Goal: Communication & Community: Answer question/provide support

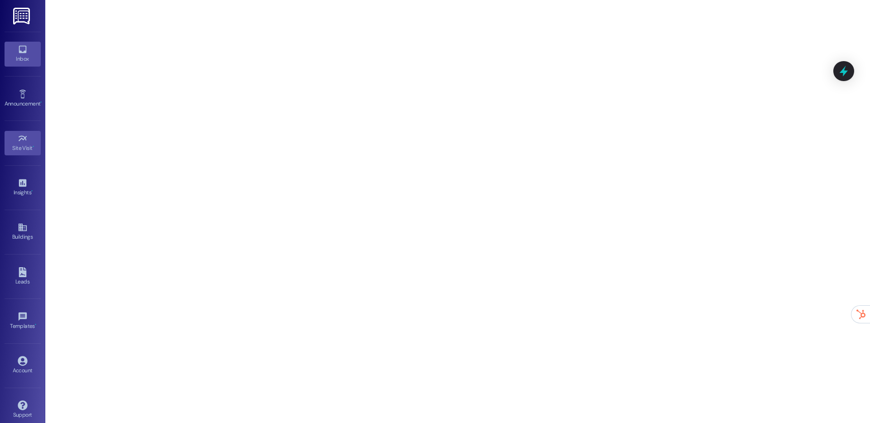
click at [22, 50] on icon at bounding box center [23, 49] width 10 height 10
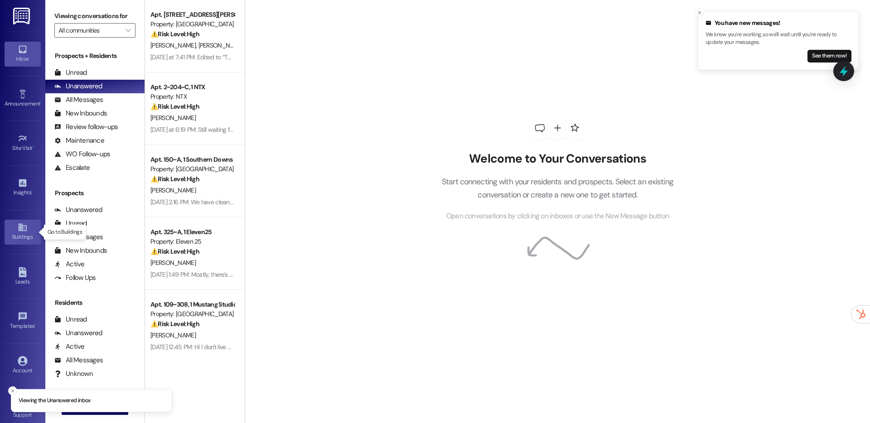
click at [24, 229] on icon at bounding box center [22, 228] width 8 height 8
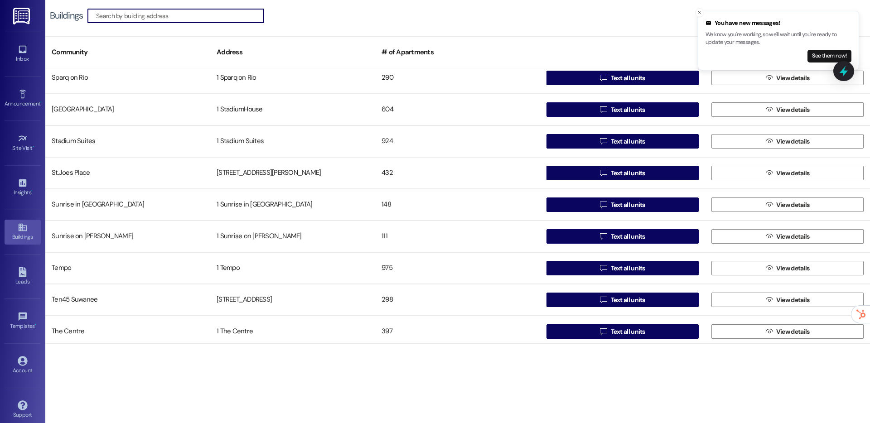
scroll to position [1466, 0]
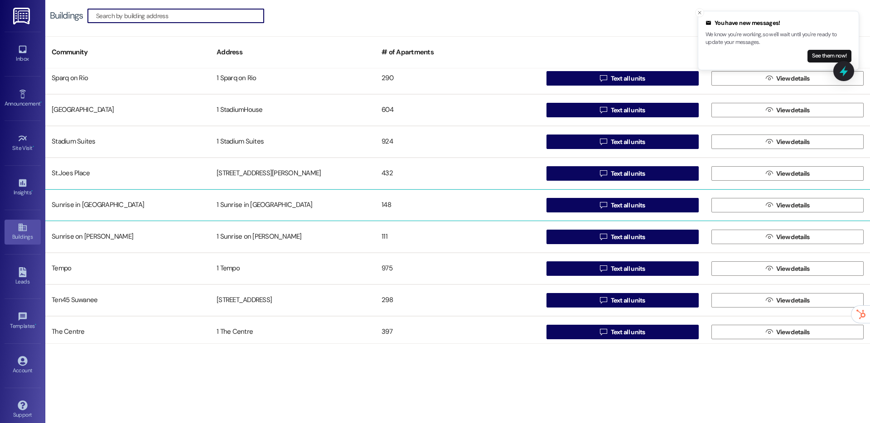
click at [376, 211] on div "148" at bounding box center [457, 205] width 165 height 18
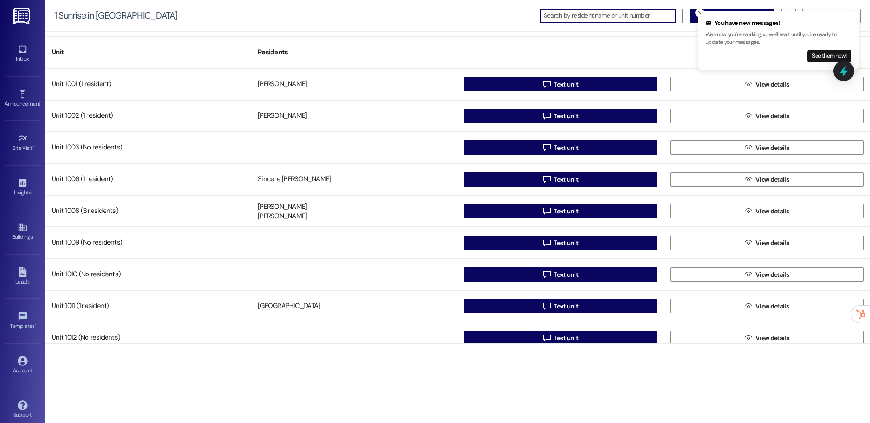
scroll to position [22, 0]
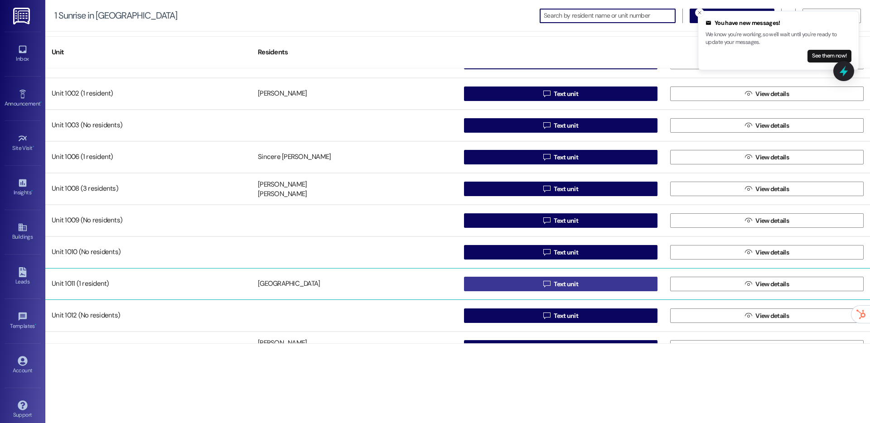
click at [535, 287] on button " Text unit" at bounding box center [561, 284] width 194 height 15
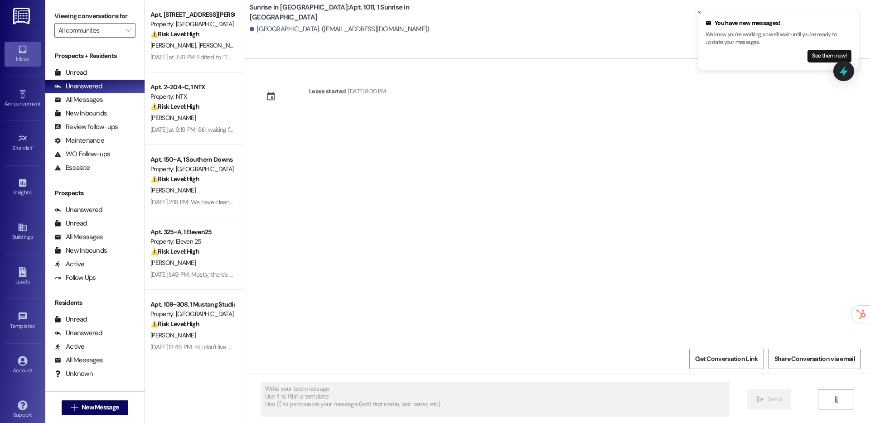
type textarea "Fetching suggested responses. Please feel free to read through the conversation…"
click at [25, 159] on div "Site Visit • Go to Site Visit" at bounding box center [23, 143] width 36 height 44
click at [21, 139] on icon at bounding box center [22, 138] width 8 height 5
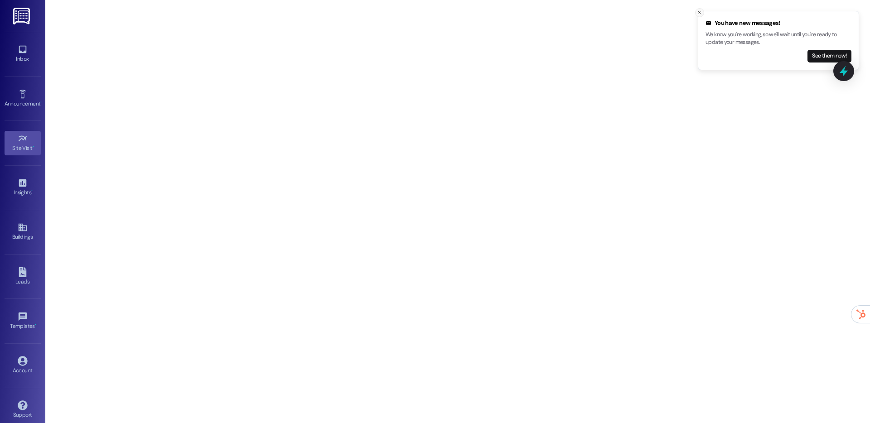
click at [700, 11] on icon "Close toast" at bounding box center [699, 12] width 5 height 5
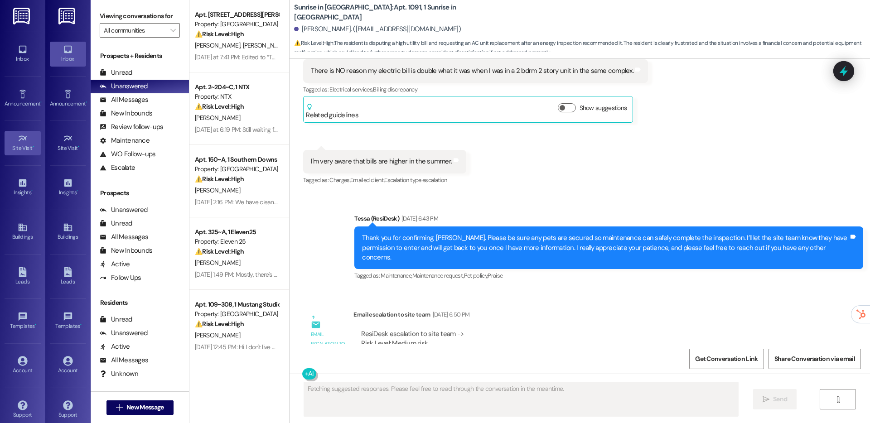
scroll to position [2410, 0]
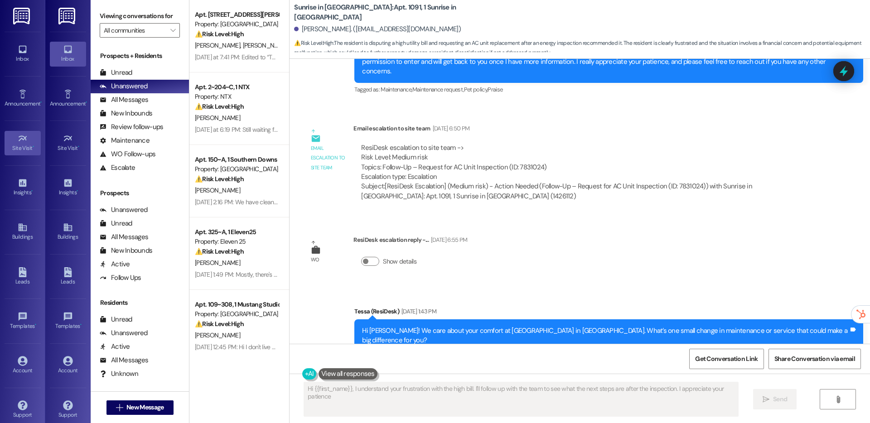
type textarea "Hi {{first_name}}, I understand your frustration with the high bill. I'll follo…"
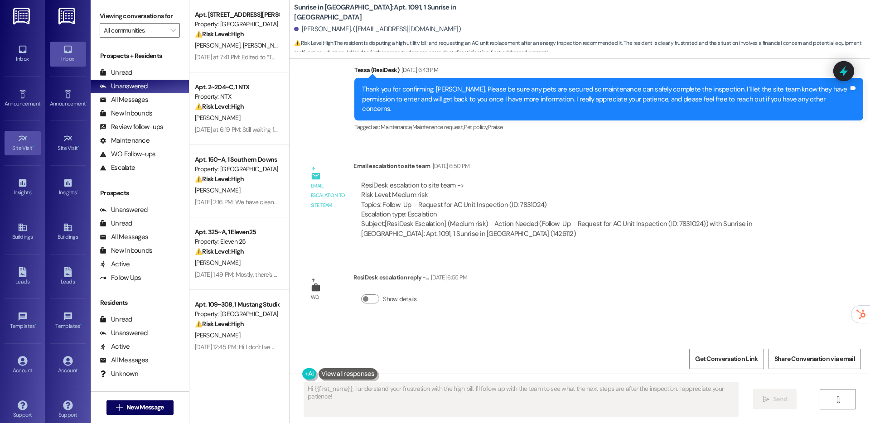
scroll to position [2372, 0]
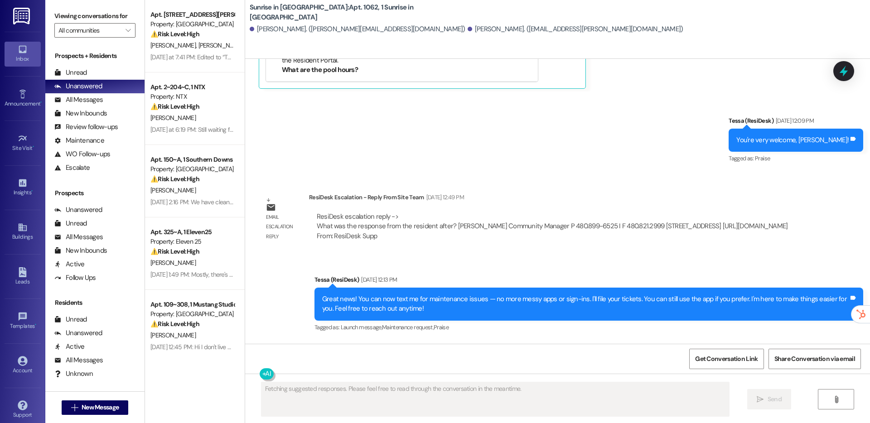
scroll to position [2129, 0]
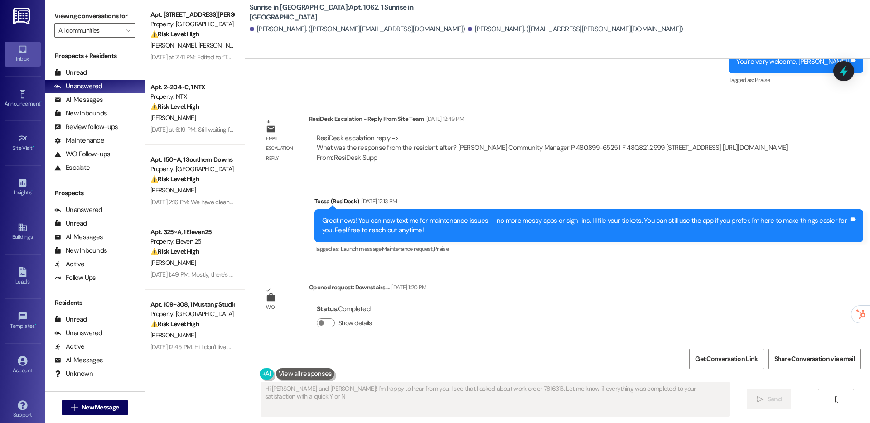
type textarea "Hi Efrain and Francisco! I'm happy to hear from you. I see that I asked about w…"
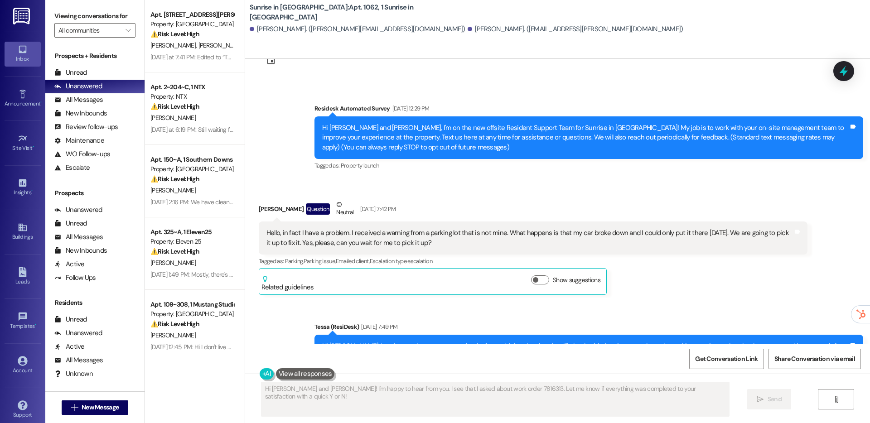
scroll to position [37, 0]
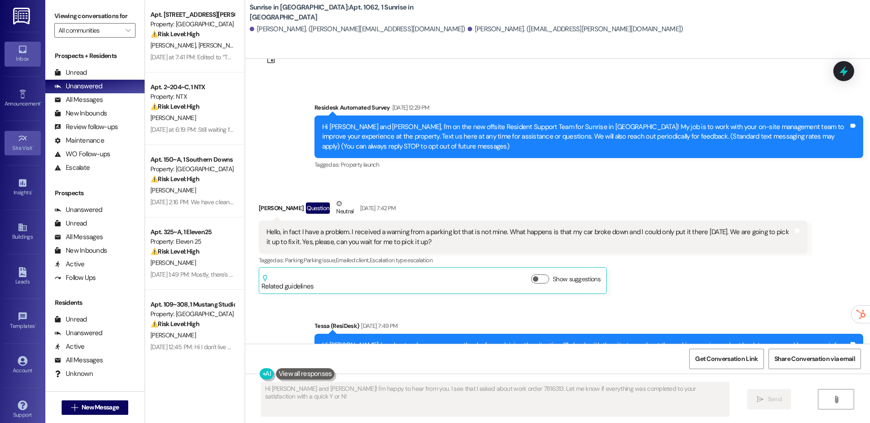
click at [19, 139] on icon at bounding box center [23, 139] width 10 height 10
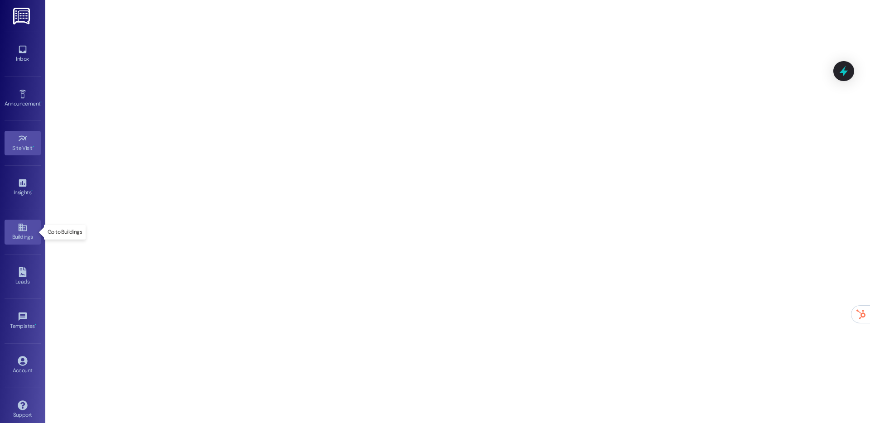
click at [18, 230] on icon at bounding box center [23, 228] width 10 height 10
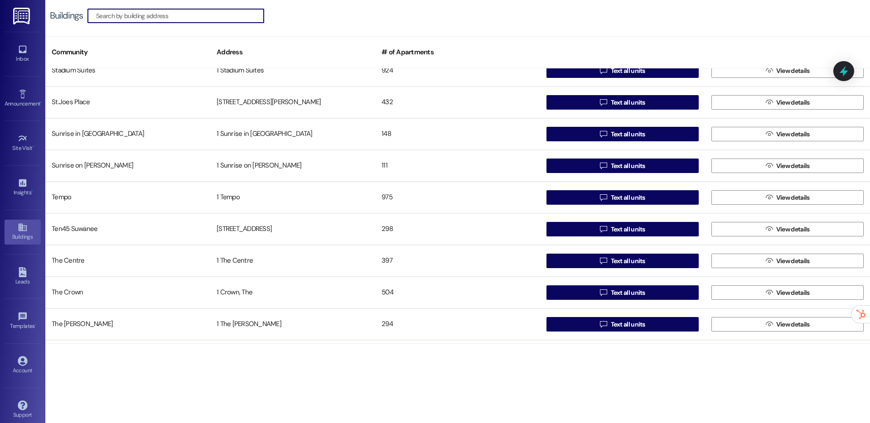
scroll to position [1536, 0]
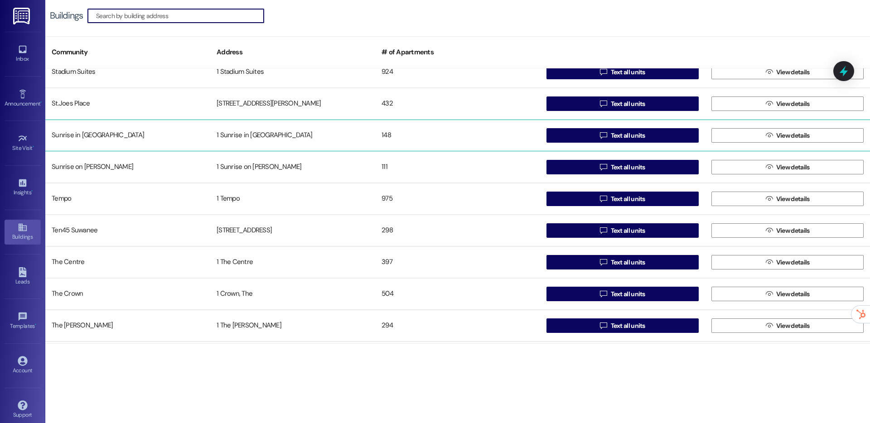
click at [208, 144] on div "Sunrise in Chandler" at bounding box center [127, 135] width 165 height 18
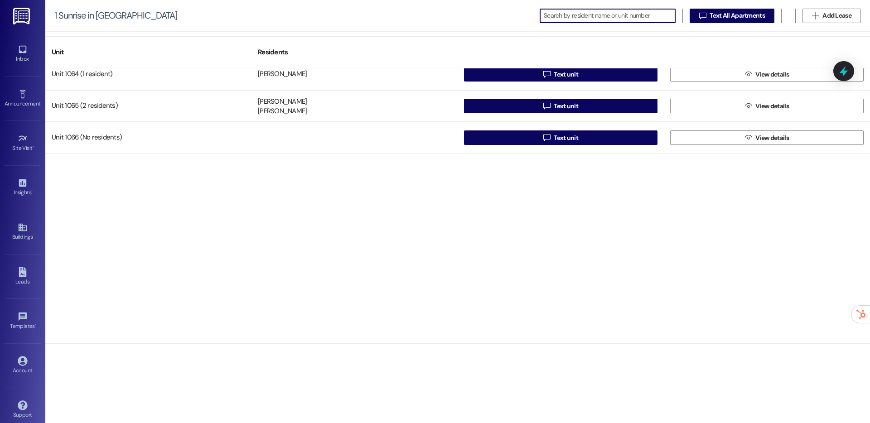
scroll to position [1950, 0]
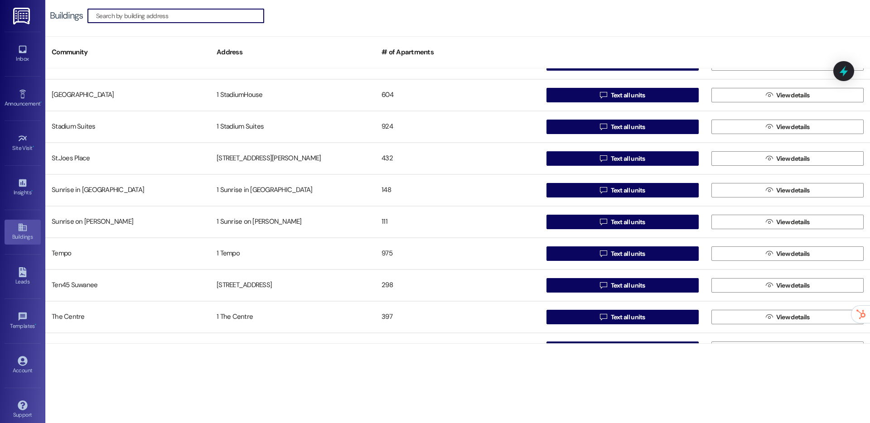
scroll to position [1478, 0]
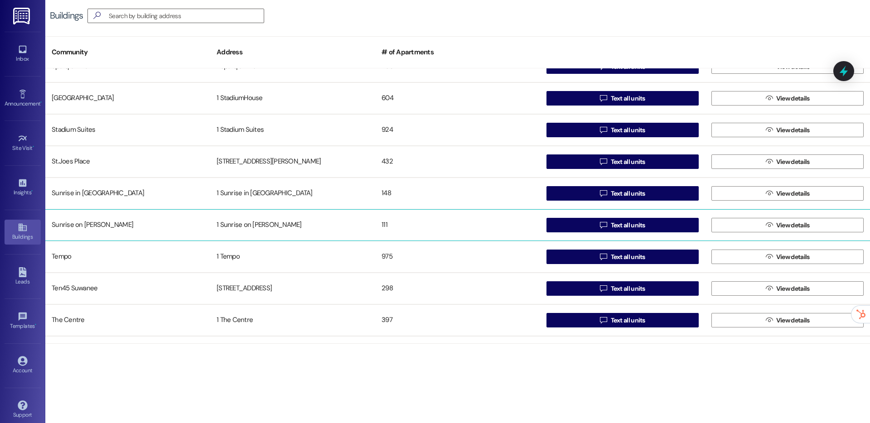
click at [120, 219] on div "Sunrise on Bethany" at bounding box center [127, 225] width 165 height 18
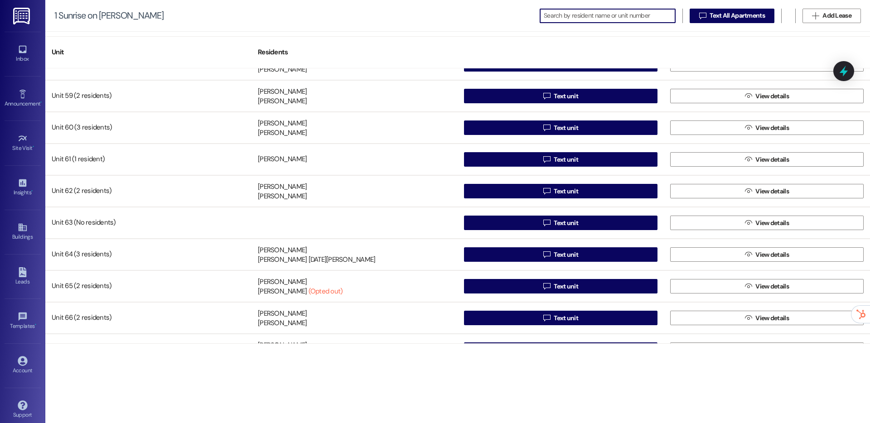
scroll to position [1643, 0]
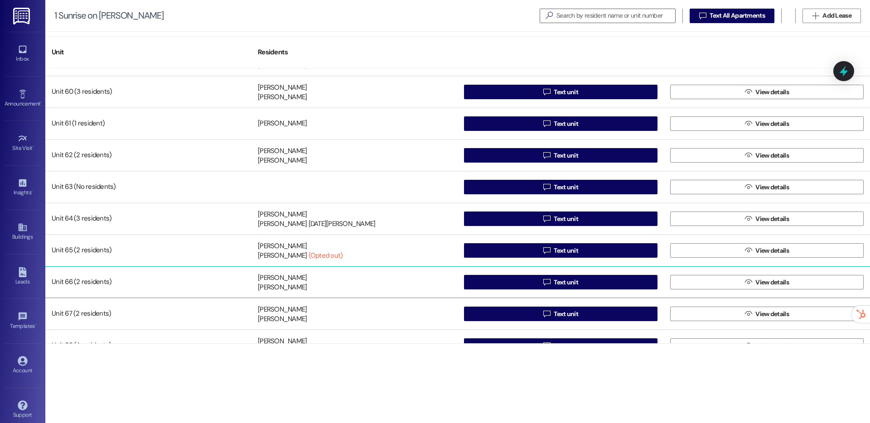
click at [196, 292] on div "Unit 66 (2 residents) Bobbi Anaya Daniel Hernandez  Text unit  View details" at bounding box center [457, 283] width 825 height 32
click at [216, 288] on div "Unit 66 (2 residents)" at bounding box center [148, 282] width 206 height 18
click at [487, 283] on button " Text unit" at bounding box center [561, 282] width 194 height 15
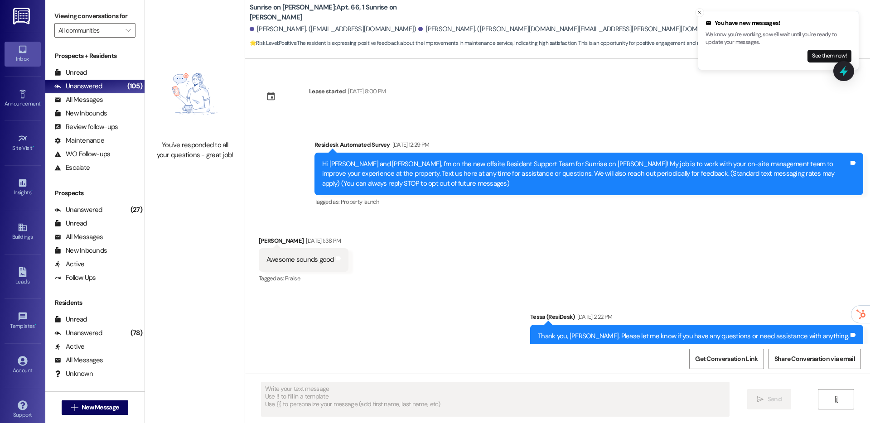
type textarea "Fetching suggested responses. Please feel free to read through the conversation…"
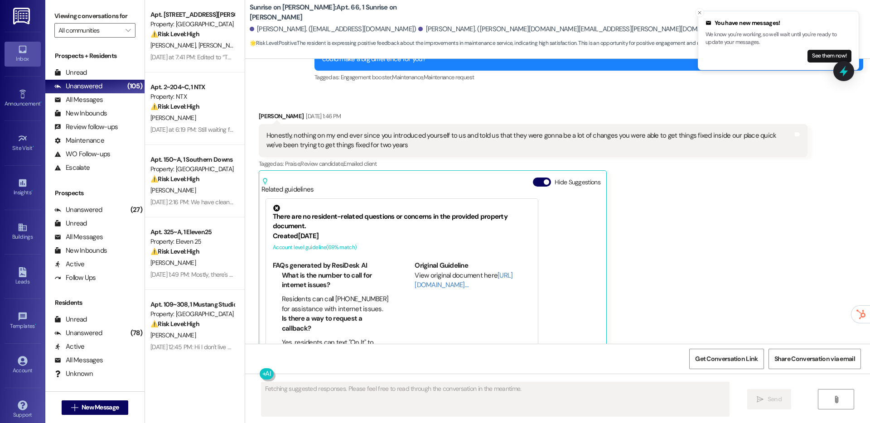
scroll to position [6212, 0]
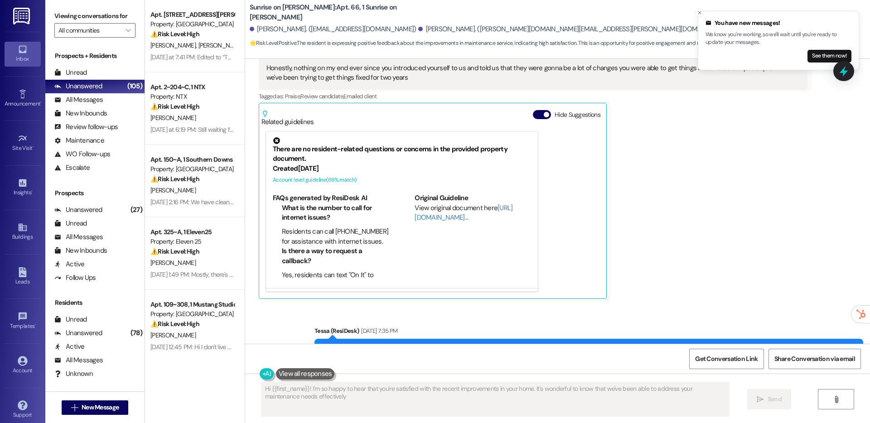
type textarea "Hi {{first_name}}! I'm so happy to hear that you're satisfied with the recent i…"
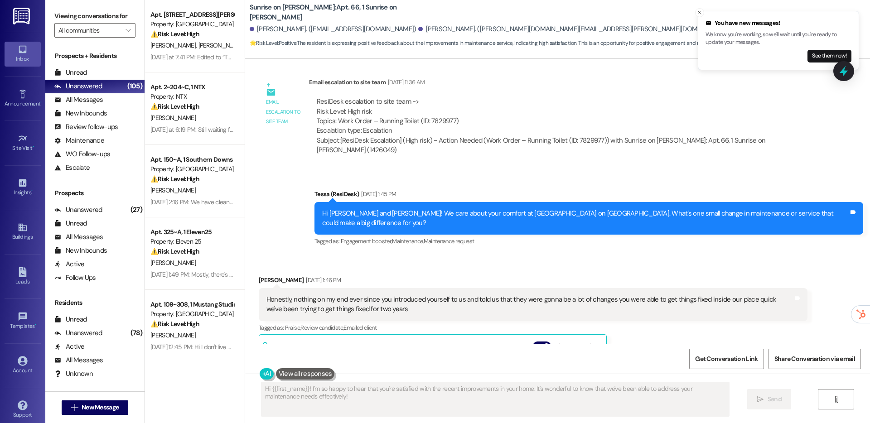
scroll to position [5980, 0]
drag, startPoint x: 862, startPoint y: 199, endPoint x: 840, endPoint y: 49, distance: 152.6
click at [840, 49] on body "You have new messages! We know you're working, so we'll wait until you're ready…" at bounding box center [435, 211] width 870 height 423
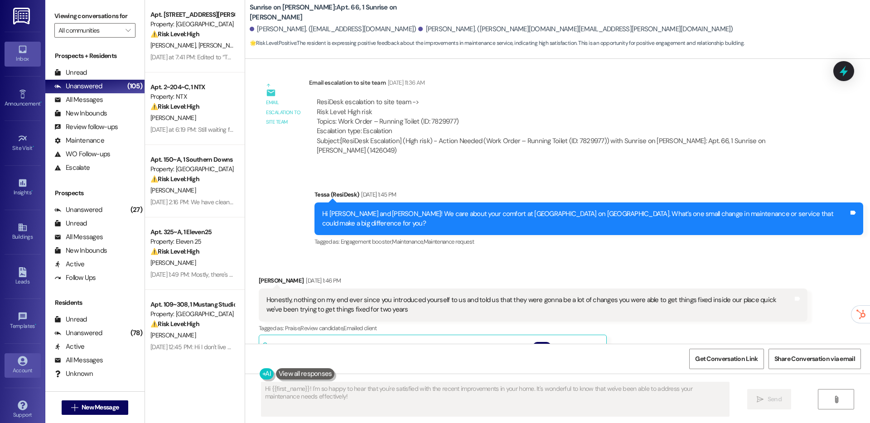
click at [18, 364] on icon at bounding box center [23, 361] width 10 height 10
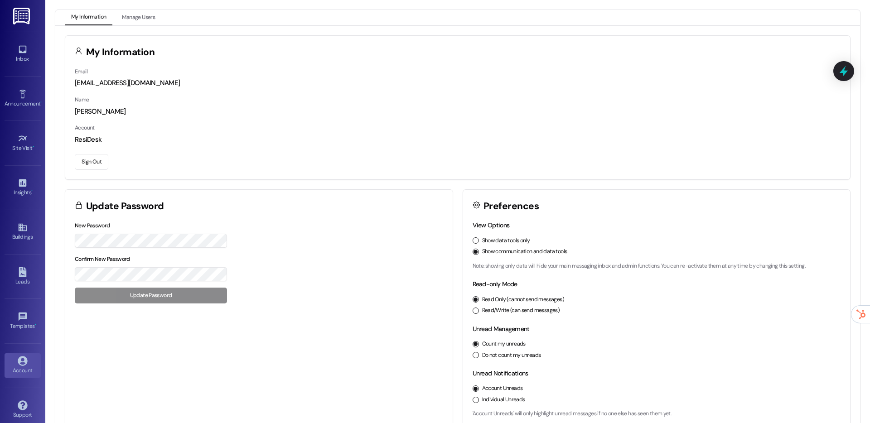
click at [86, 167] on button "Sign Out" at bounding box center [92, 162] width 34 height 16
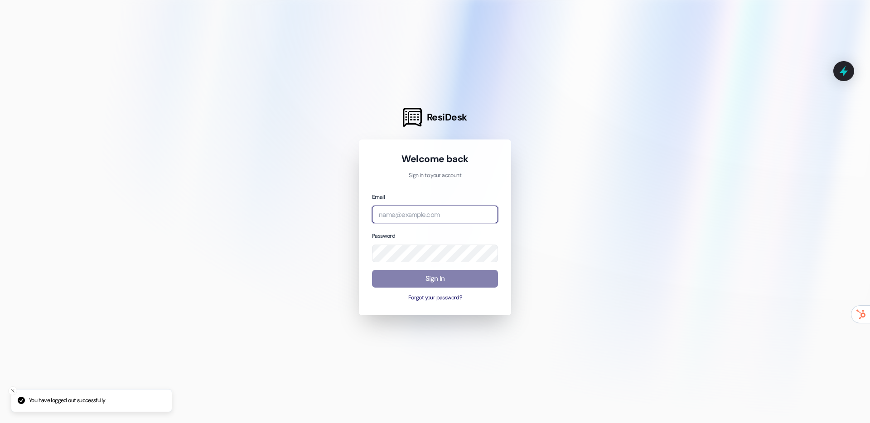
click at [382, 213] on input "email" at bounding box center [435, 215] width 126 height 18
click at [414, 213] on input "email" at bounding box center [435, 215] width 126 height 18
type input "m"
click at [505, 224] on div "Welcome back Sign in to your account Email Password Sign In Forgot your passwor…" at bounding box center [435, 228] width 152 height 176
click at [484, 218] on input "email" at bounding box center [435, 215] width 126 height 18
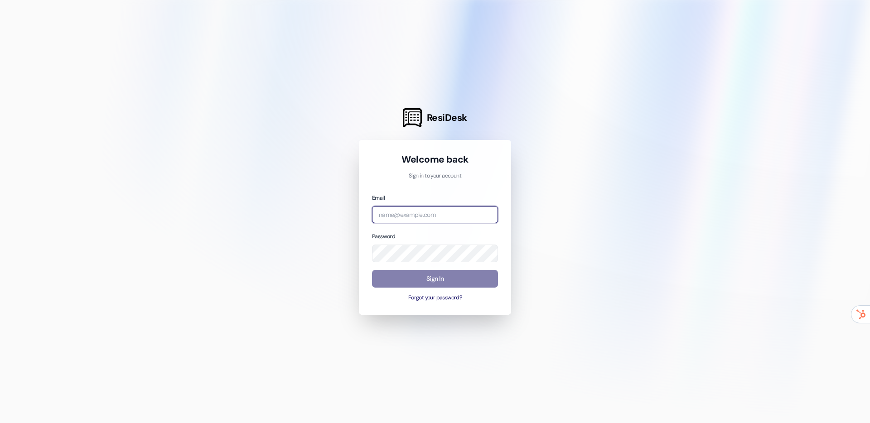
click at [442, 217] on input "email" at bounding box center [435, 215] width 126 height 18
type input "[EMAIL_ADDRESS][DOMAIN_NAME]"
